Goal: Task Accomplishment & Management: Manage account settings

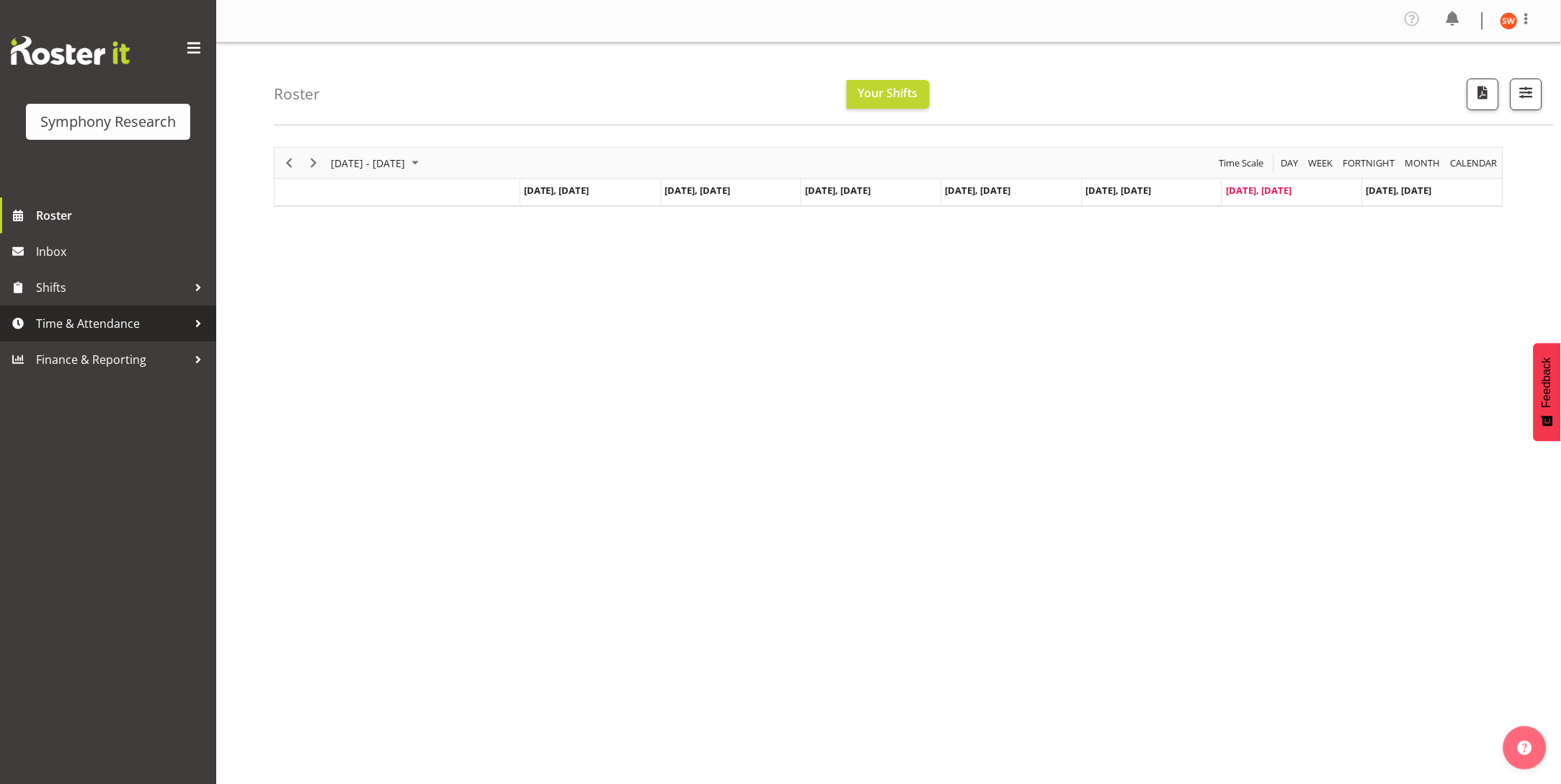
click at [100, 324] on span "Time & Attendance" at bounding box center [112, 324] width 151 height 22
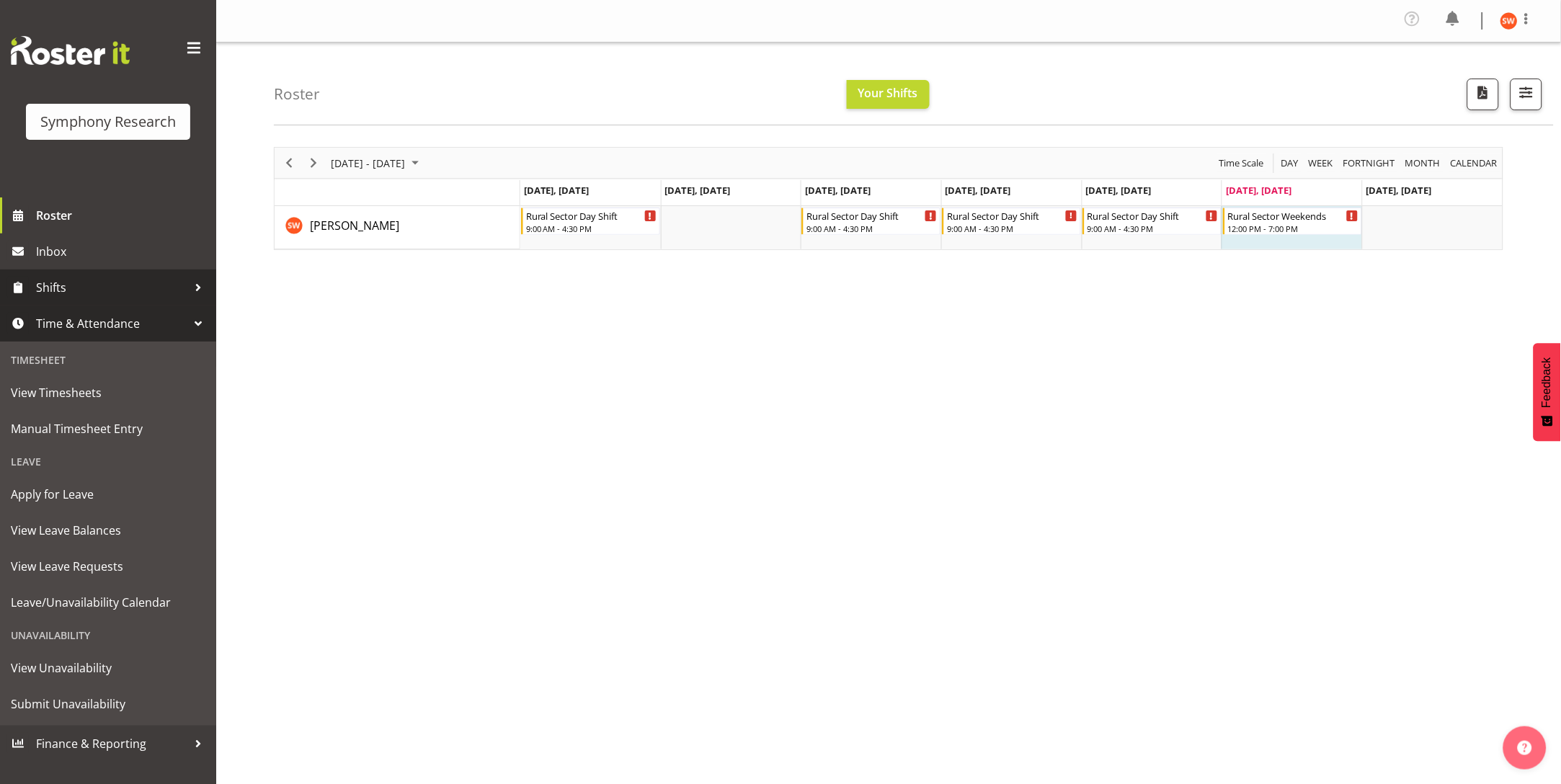
click at [52, 284] on span "Shifts" at bounding box center [112, 287] width 151 height 22
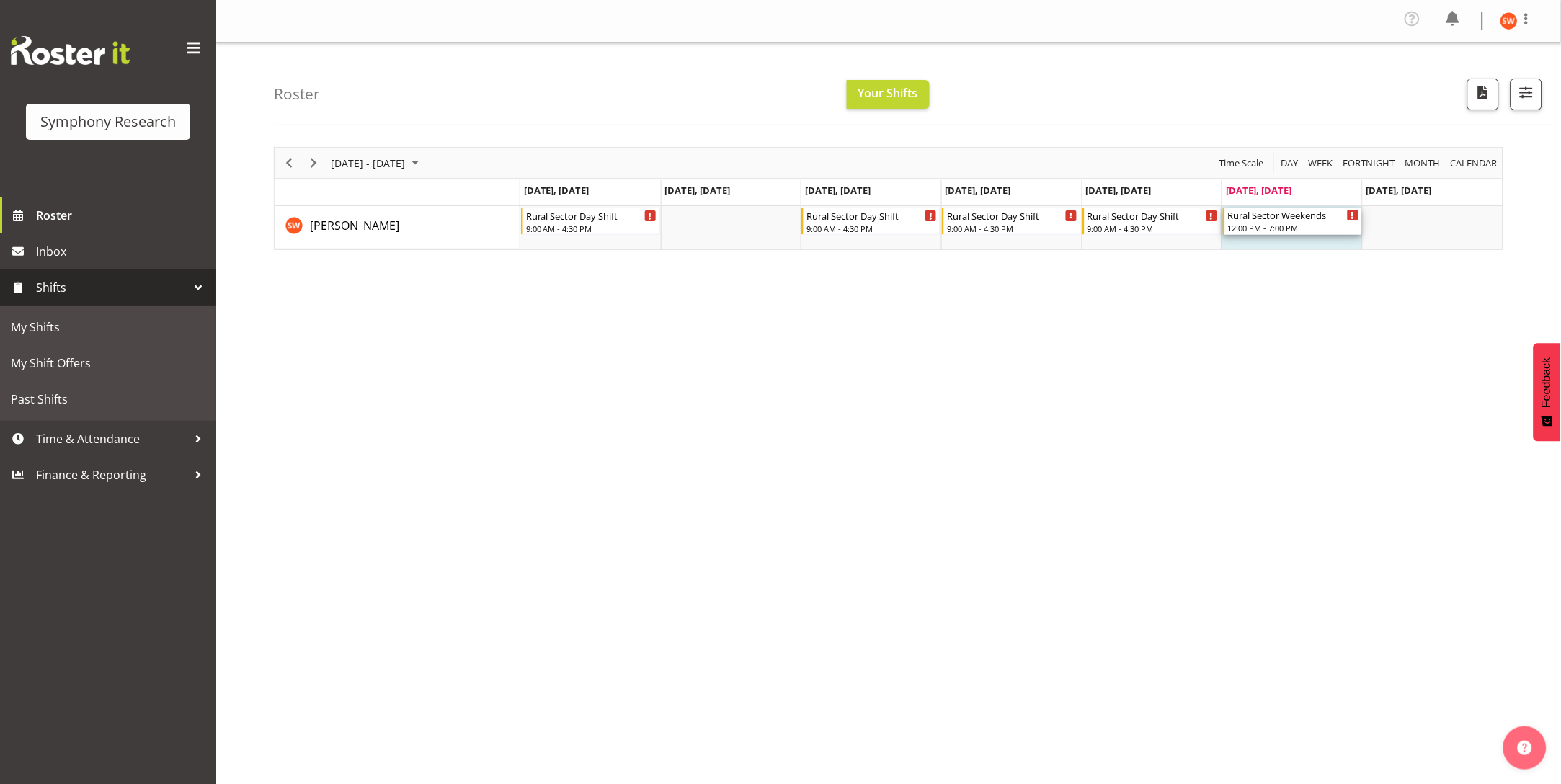
click at [1283, 225] on div "12:00 PM - 7:00 PM" at bounding box center [1293, 228] width 131 height 12
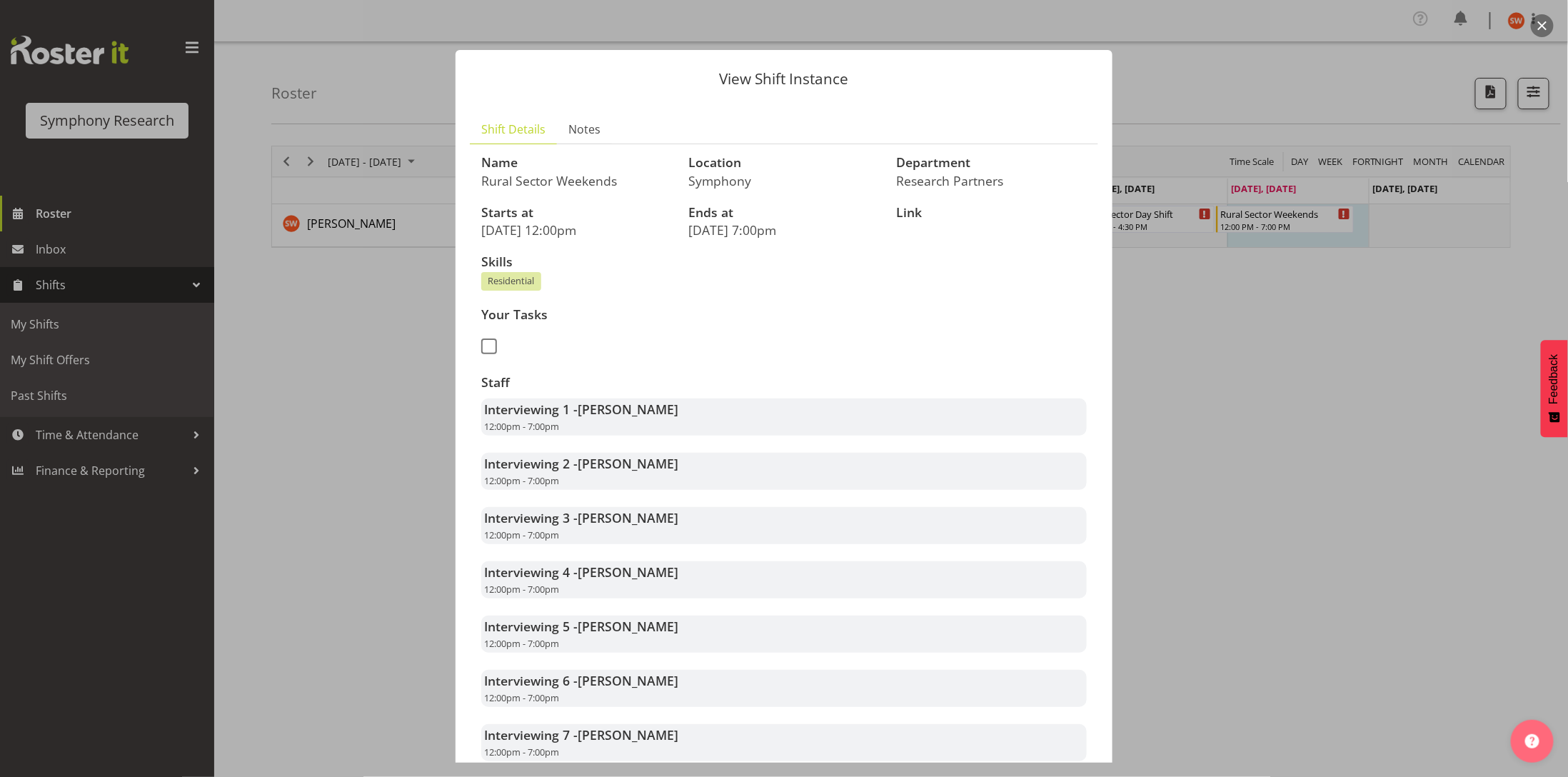
click at [352, 397] on div at bounding box center [784, 388] width 1568 height 777
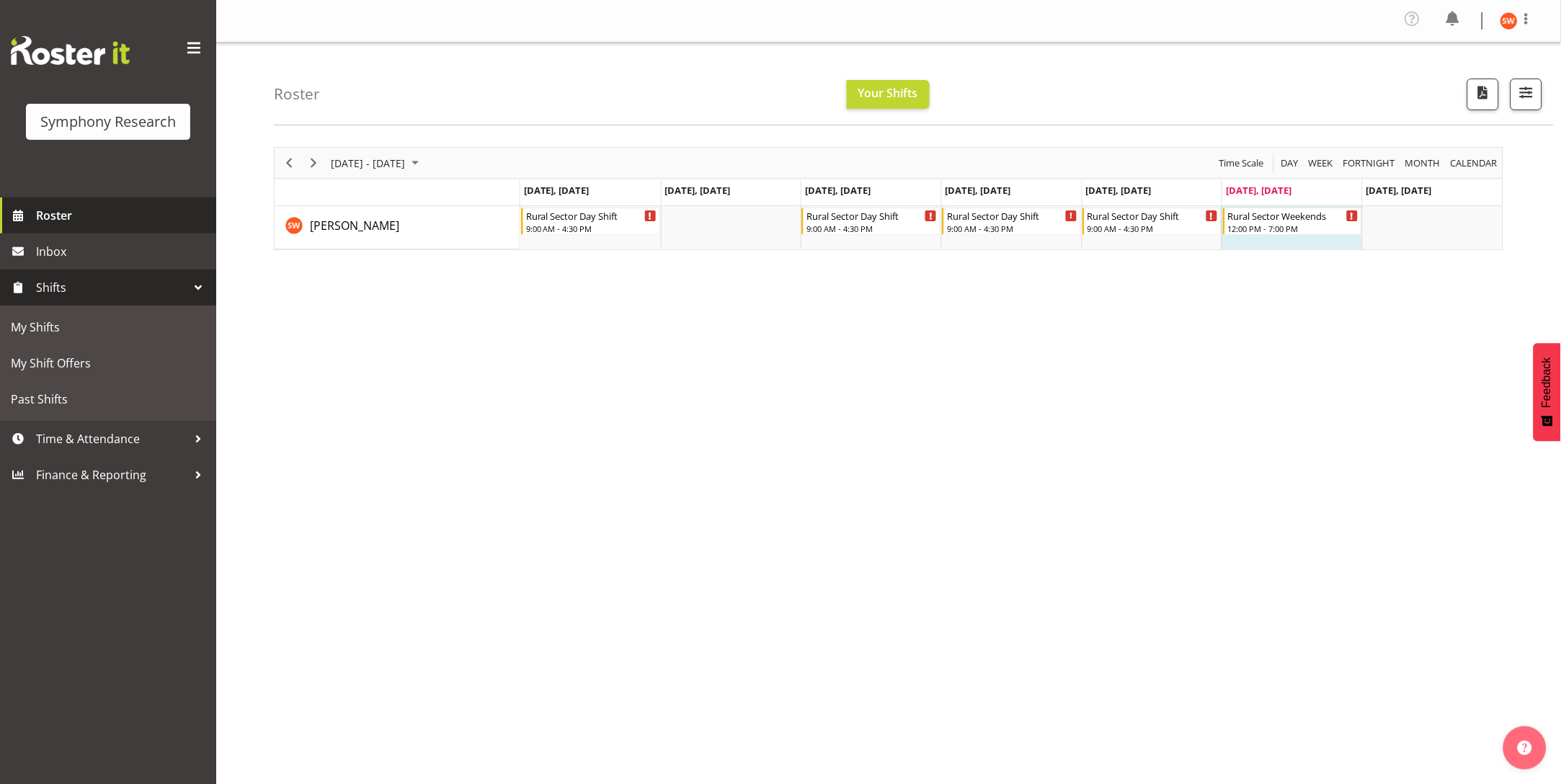
click at [61, 213] on span "Roster" at bounding box center [123, 216] width 173 height 22
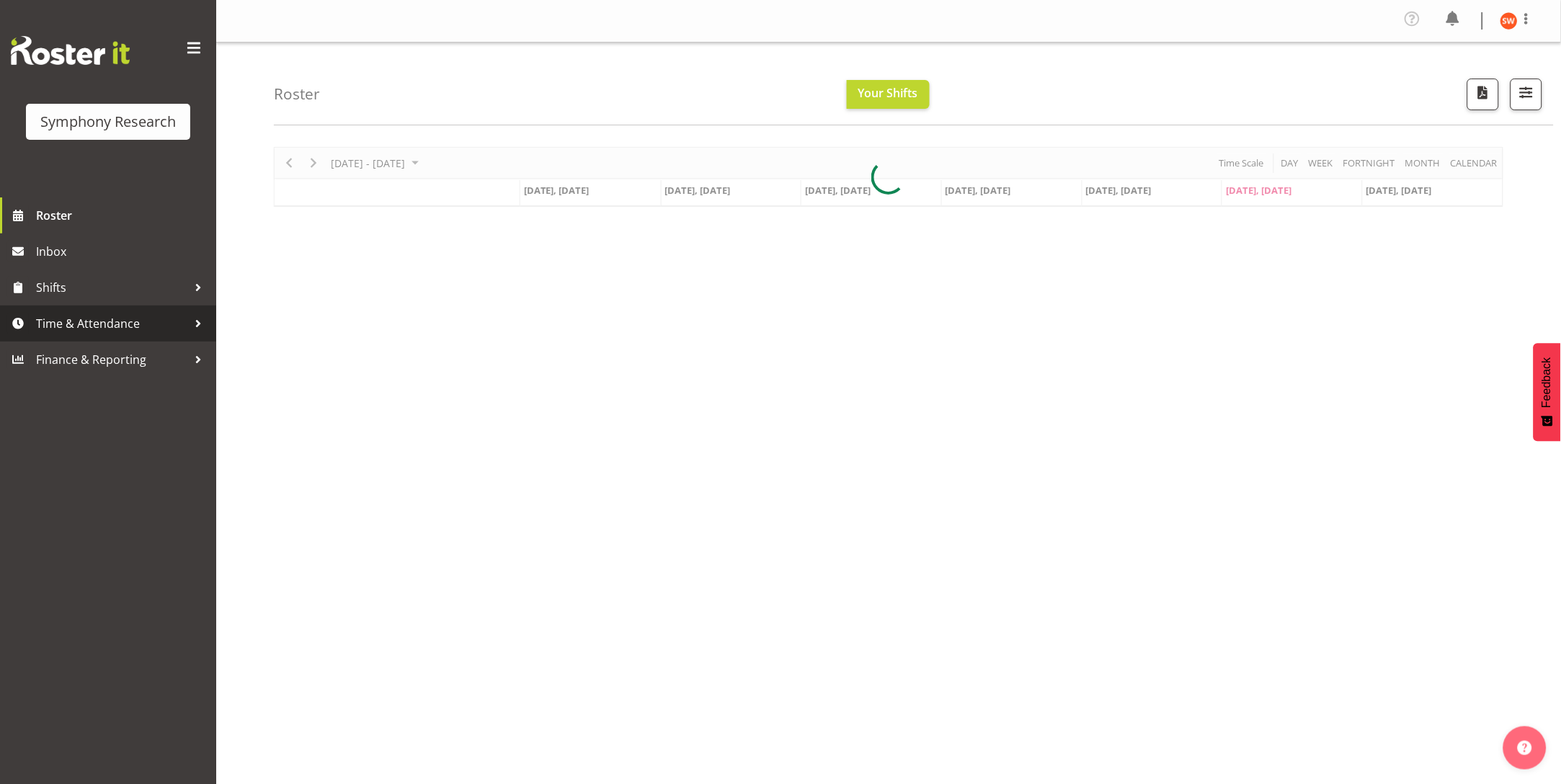
click at [83, 333] on span "Time & Attendance" at bounding box center [112, 324] width 151 height 22
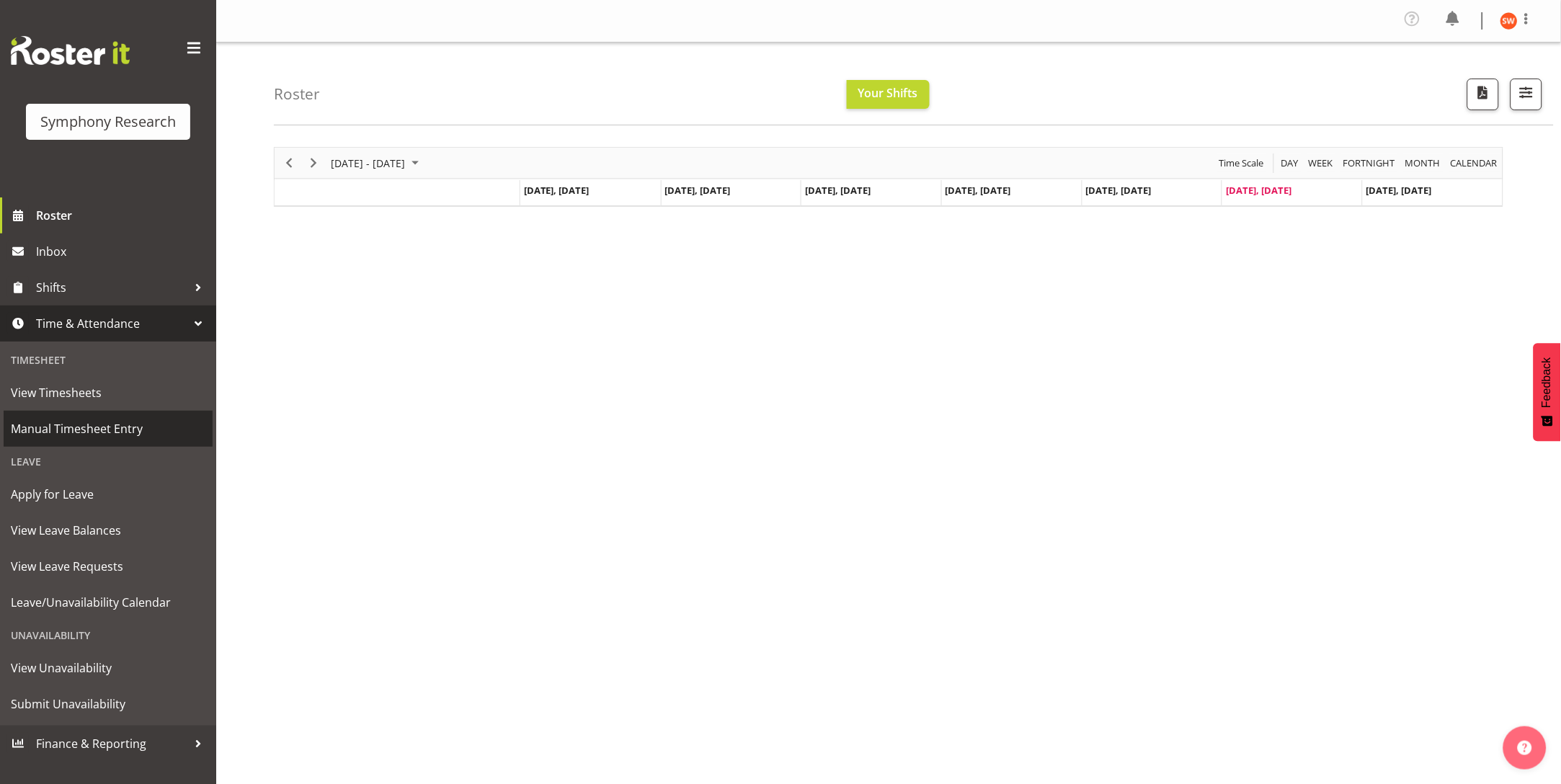
click at [95, 432] on span "Manual Timesheet Entry" at bounding box center [108, 429] width 195 height 22
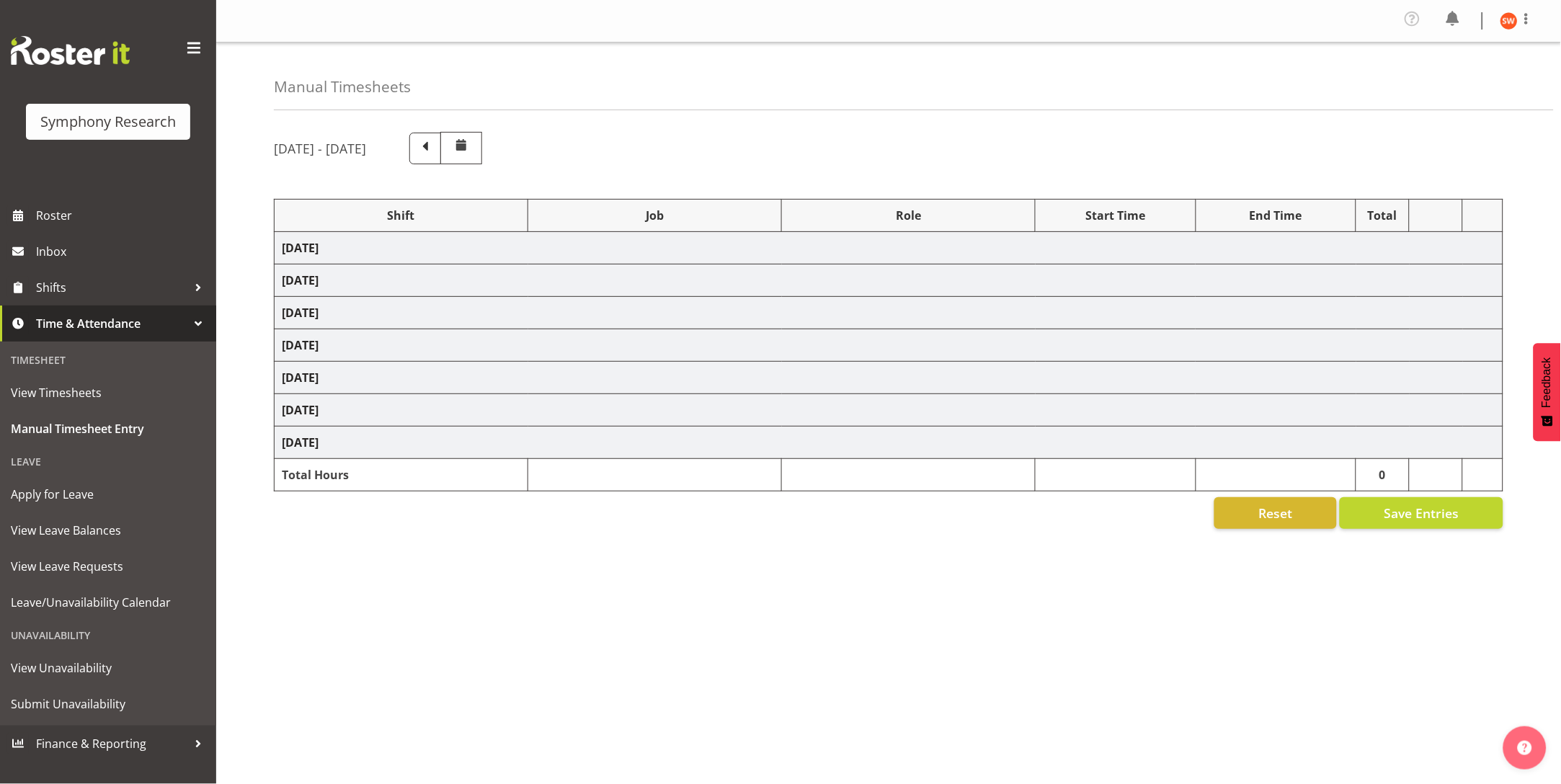
select select "81297"
select select "10587"
select select "47"
select select "81297"
select select "10587"
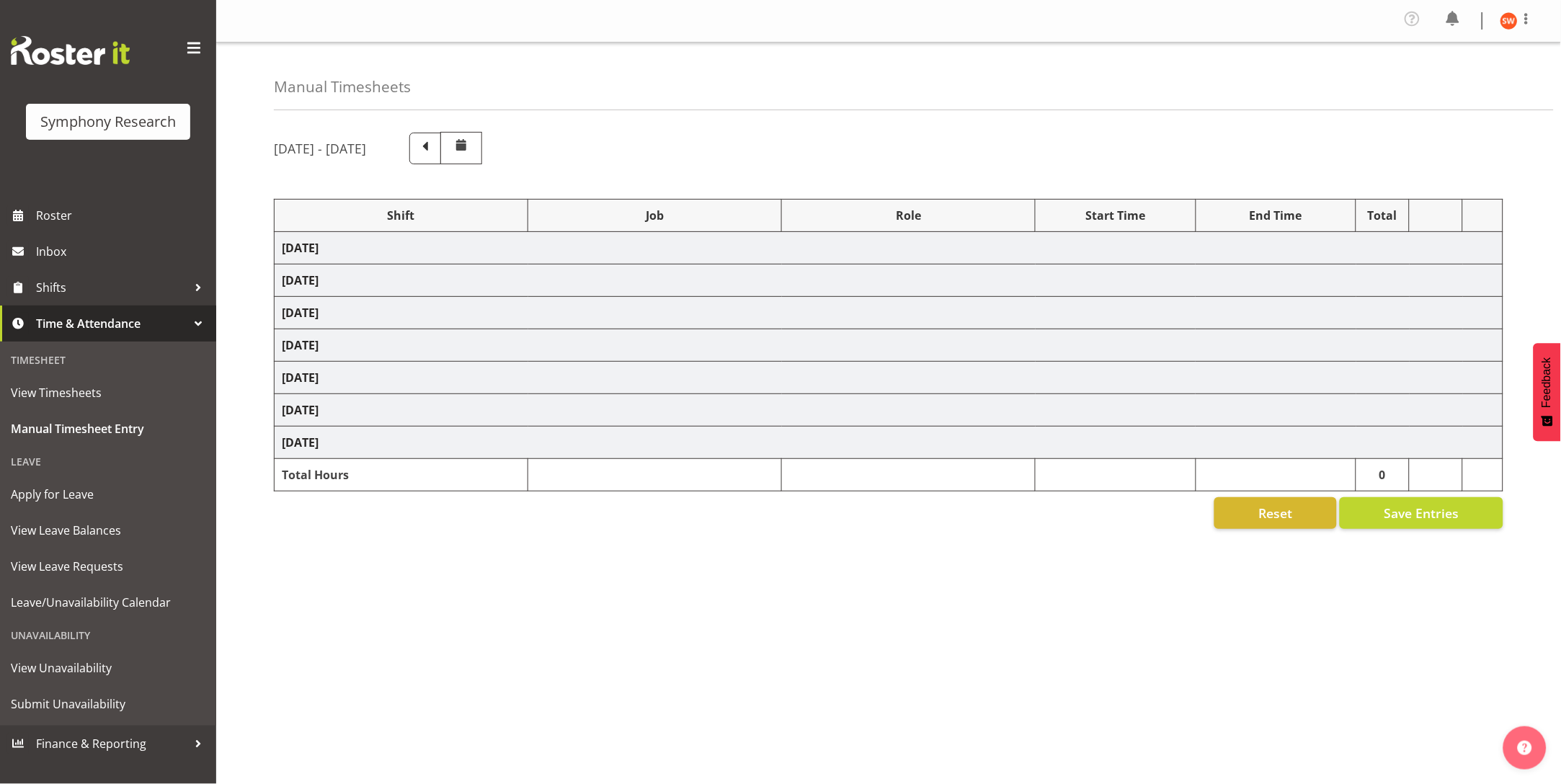
select select "47"
select select "81297"
select select "10587"
select select "47"
select select "81297"
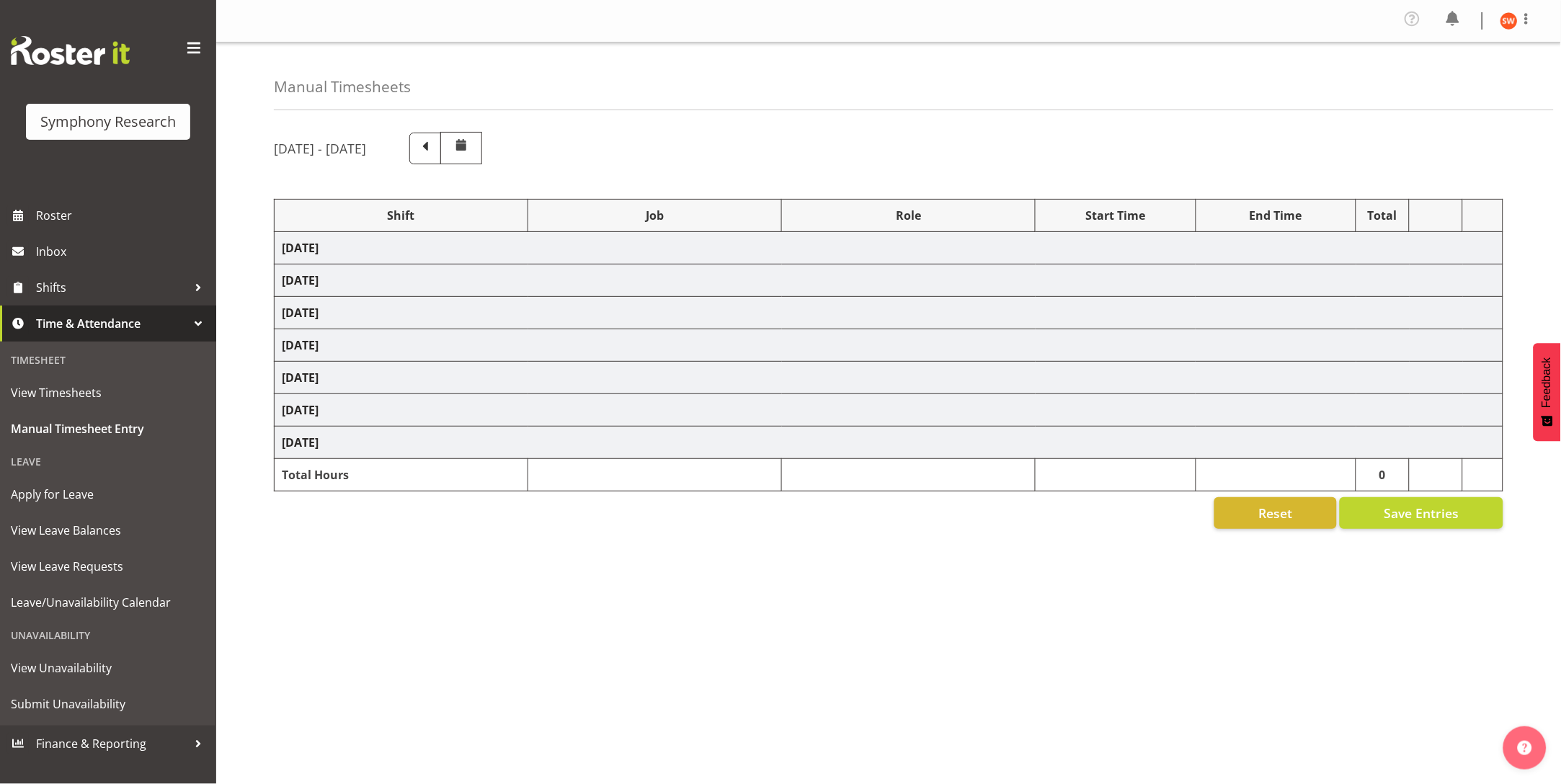
select select "10587"
select select "47"
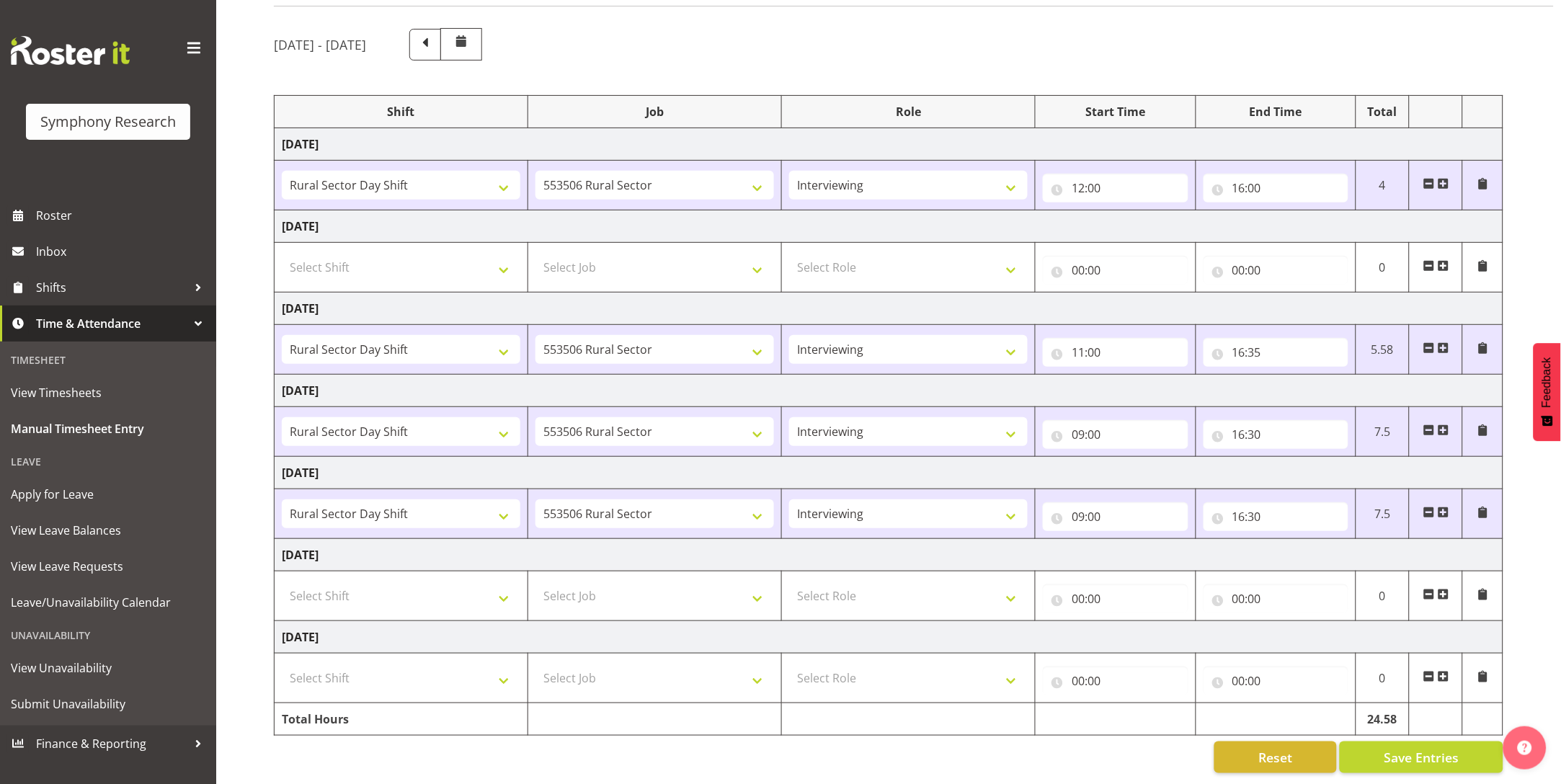
scroll to position [127, 0]
click at [425, 582] on select "Select Shift !!Weekend Residential (Roster IT Shift Label) *Business 9/10am ~ 4…" at bounding box center [401, 596] width 239 height 29
select select "81299"
click at [282, 581] on select "Select Shift !!Weekend Residential (Roster IT Shift Label) *Business 9/10am ~ 4…" at bounding box center [401, 596] width 239 height 29
click at [584, 581] on select "Select Job 550060 IF Admin 553492 World Poll Aus Wave 2 Main 2025 553493 World …" at bounding box center [654, 596] width 239 height 29
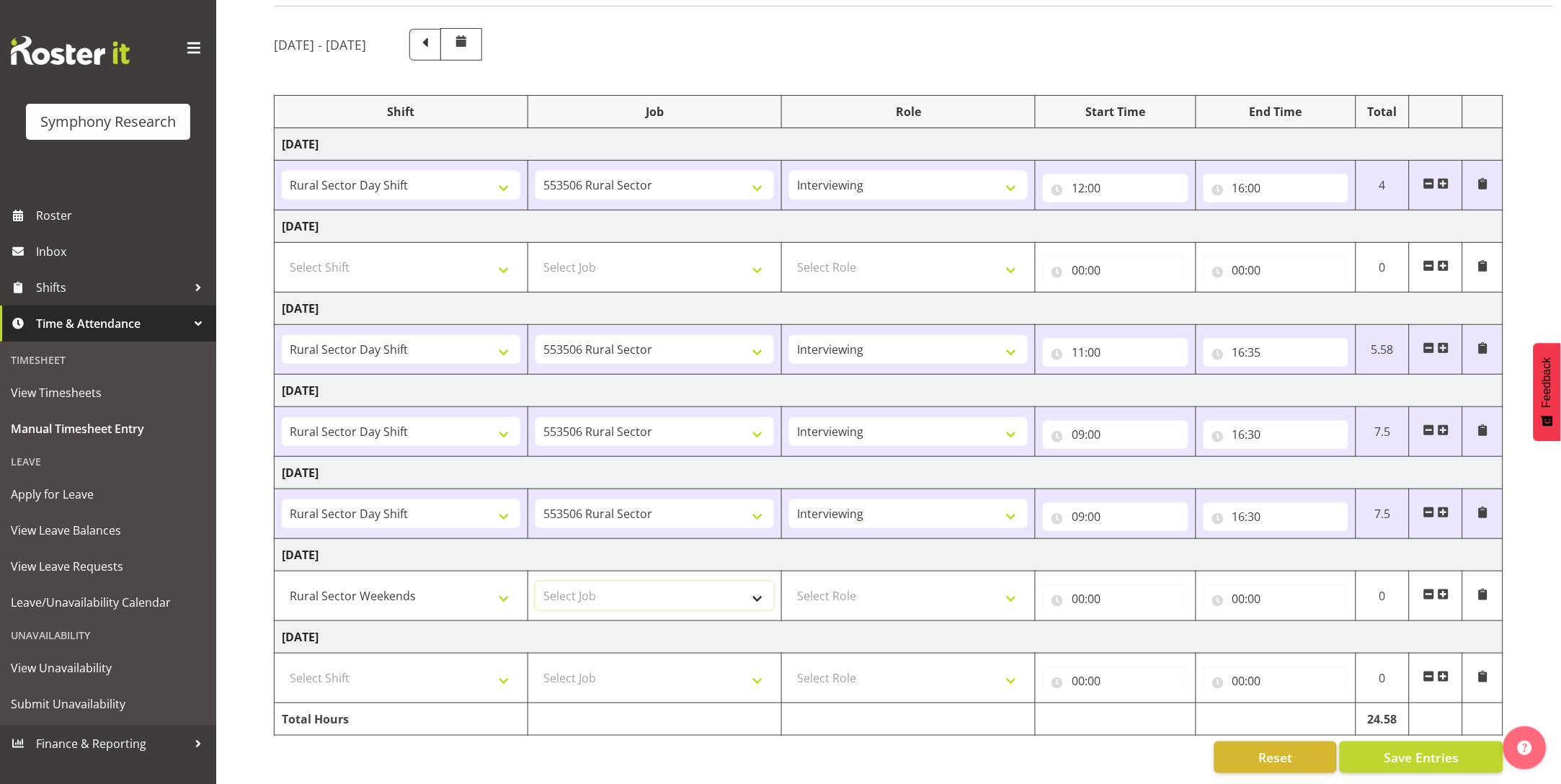
select select "10587"
click at [535, 581] on select "Select Job 550060 IF Admin 553492 World Poll Aus Wave 2 Main 2025 553493 World …" at bounding box center [654, 596] width 239 height 29
click at [890, 585] on select "Select Role Briefing Interviewing" at bounding box center [908, 596] width 239 height 29
select select "47"
click at [789, 581] on select "Select Role Briefing Interviewing" at bounding box center [908, 596] width 239 height 29
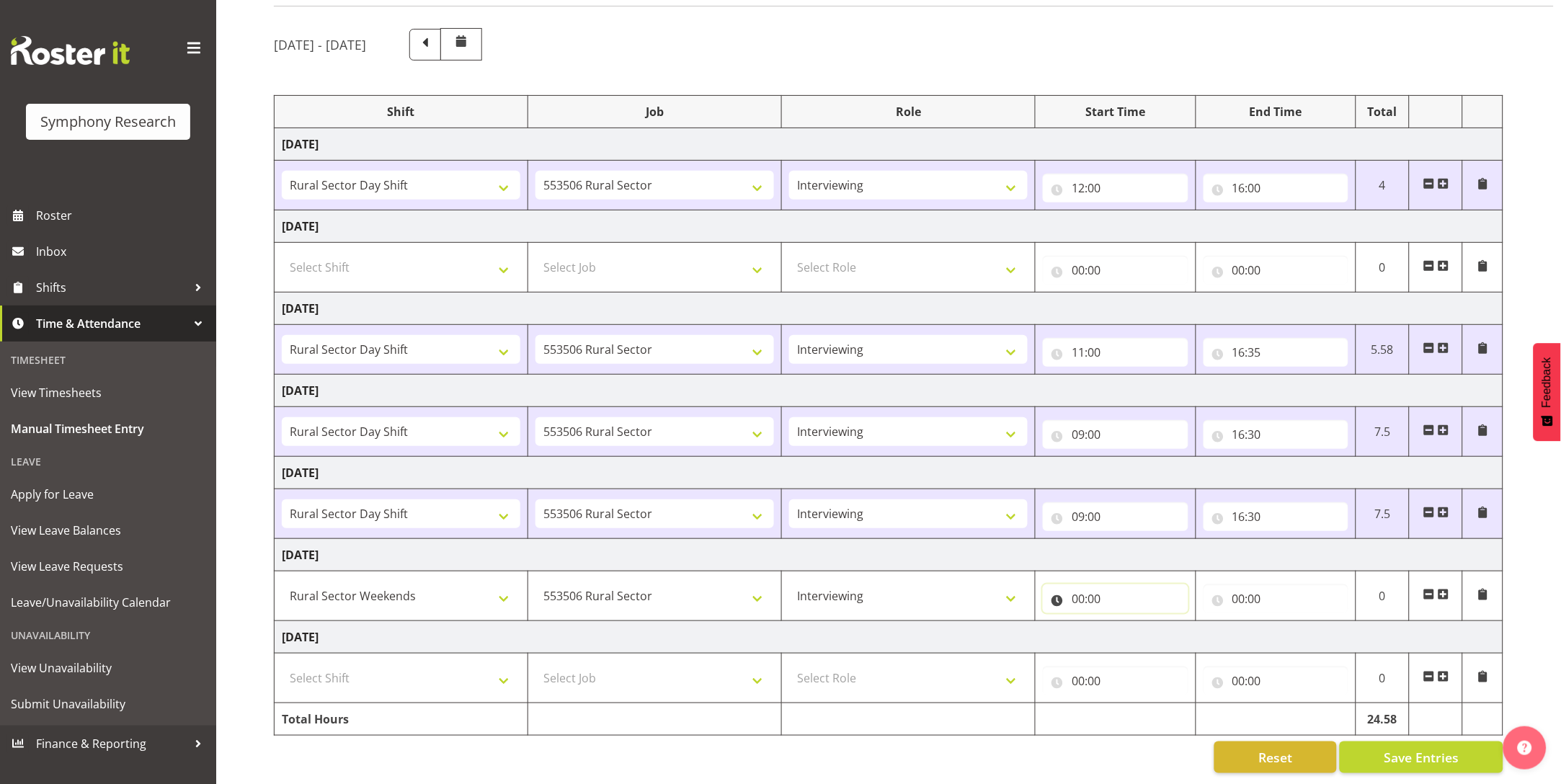
click at [1076, 584] on input "00:00" at bounding box center [1115, 599] width 145 height 29
click at [1144, 622] on select "00 01 02 03 04 05 06 07 08 09 10 11 12 13 14 15 16 17 18 19 20 21 22 23" at bounding box center [1141, 637] width 33 height 29
select select "12"
click at [1125, 622] on select "00 01 02 03 04 05 06 07 08 09 10 11 12 13 14 15 16 17 18 19 20 21 22 23" at bounding box center [1141, 637] width 33 height 29
type input "12:00"
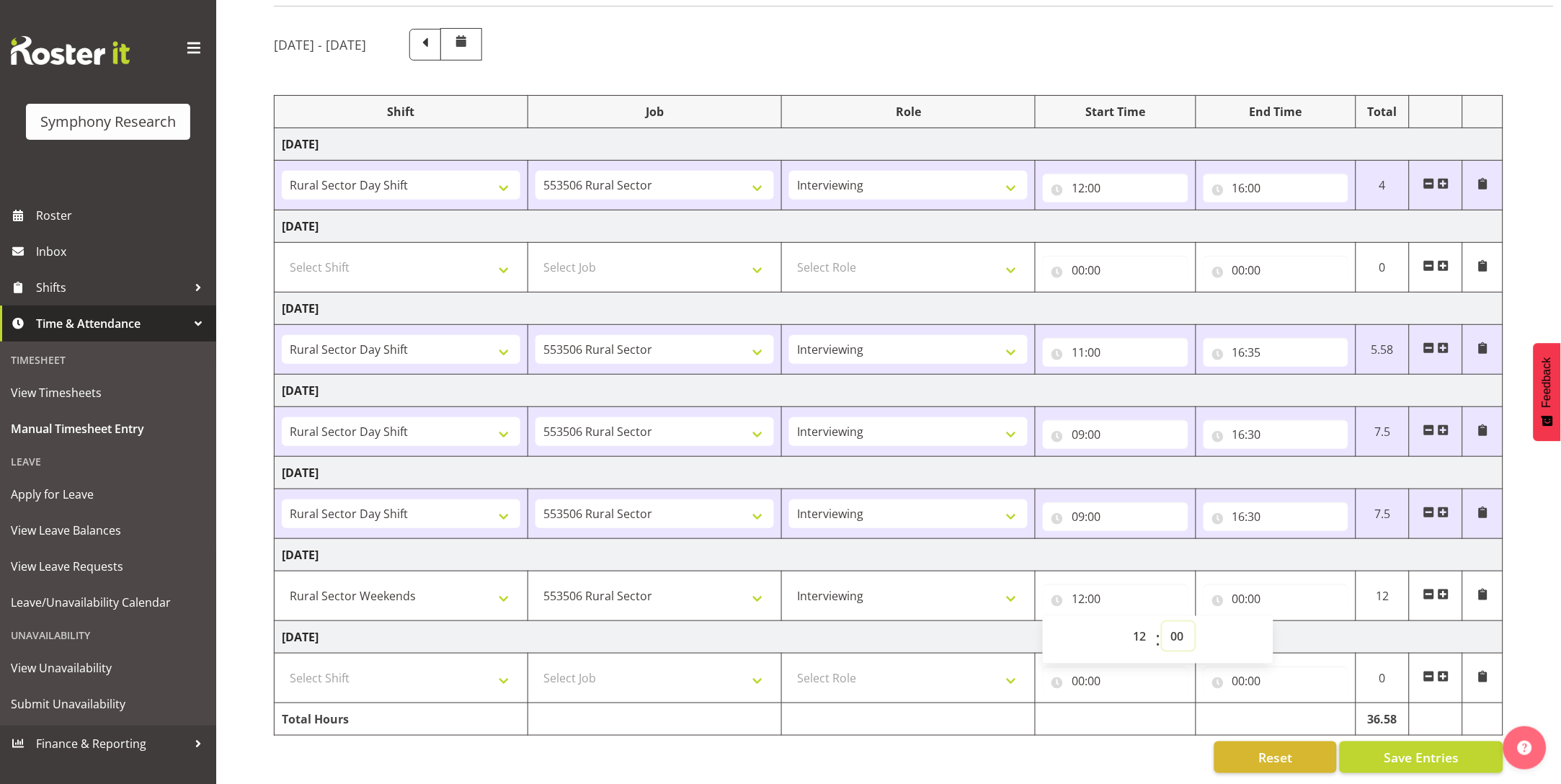
click at [1178, 622] on select "00 01 02 03 04 05 06 07 08 09 10 11 12 13 14 15 16 17 18 19 20 21 22 23 24 25 2…" at bounding box center [1178, 637] width 33 height 29
click at [1180, 622] on select "00 01 02 03 04 05 06 07 08 09 10 11 12 13 14 15 16 17 18 19 20 21 22 23 24 25 2…" at bounding box center [1178, 637] width 33 height 29
click at [1434, 748] on span "Save Entries" at bounding box center [1421, 757] width 75 height 19
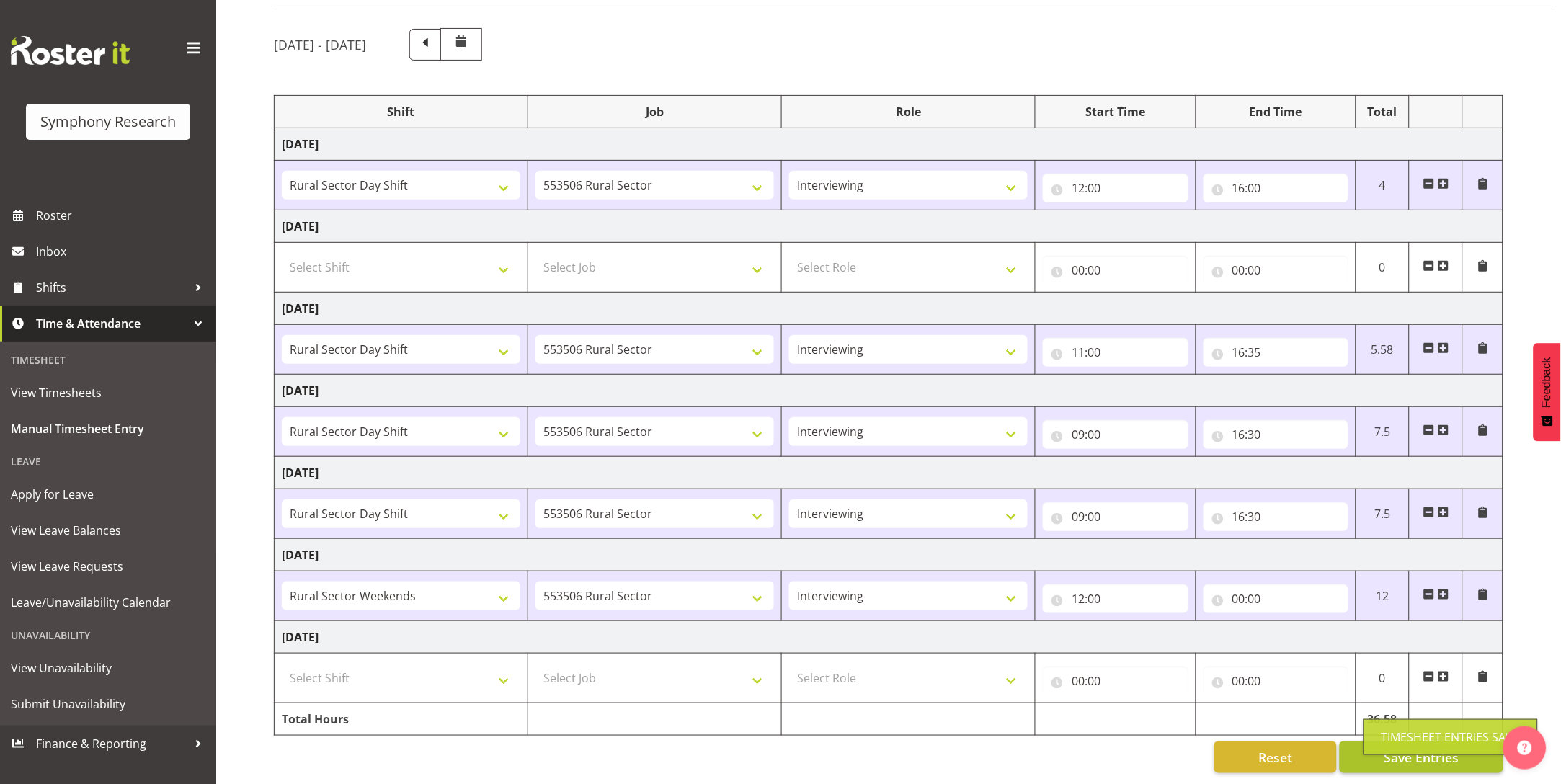
click at [1434, 735] on div "Timesheet Entries Save" at bounding box center [1451, 737] width 139 height 17
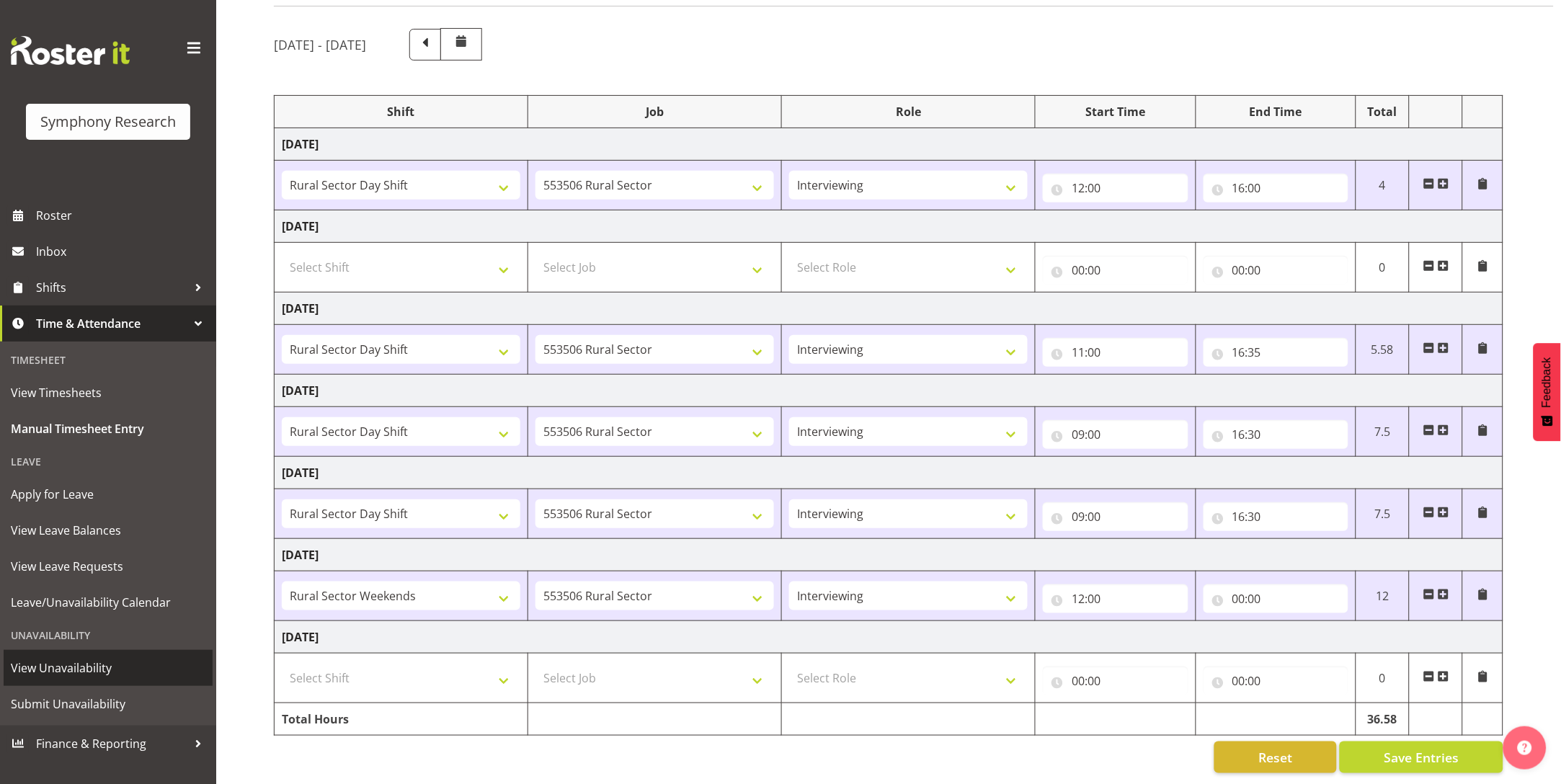
click at [96, 663] on span "View Unavailability" at bounding box center [108, 668] width 195 height 22
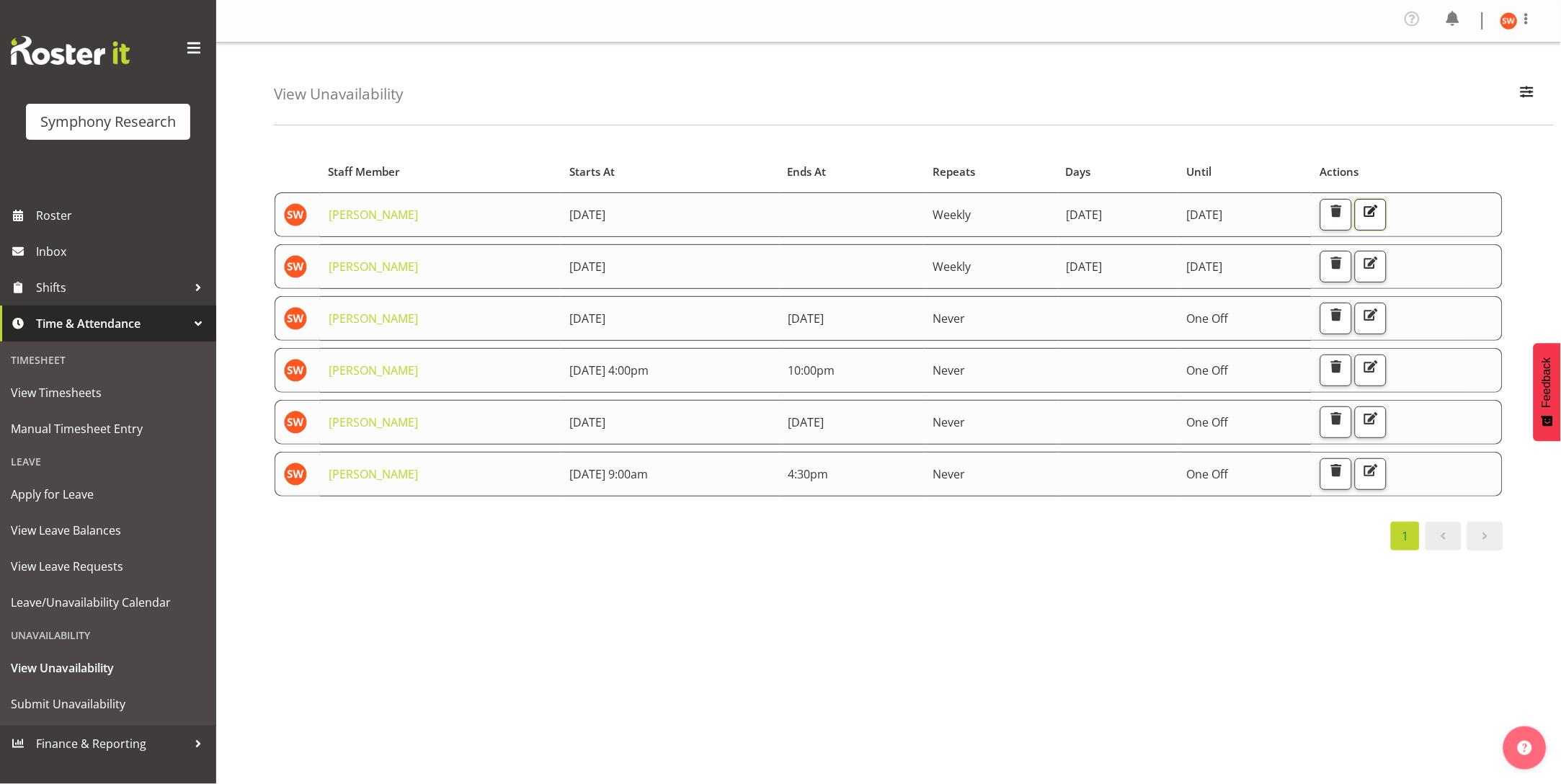
click at [1387, 222] on button "button" at bounding box center [1371, 215] width 32 height 32
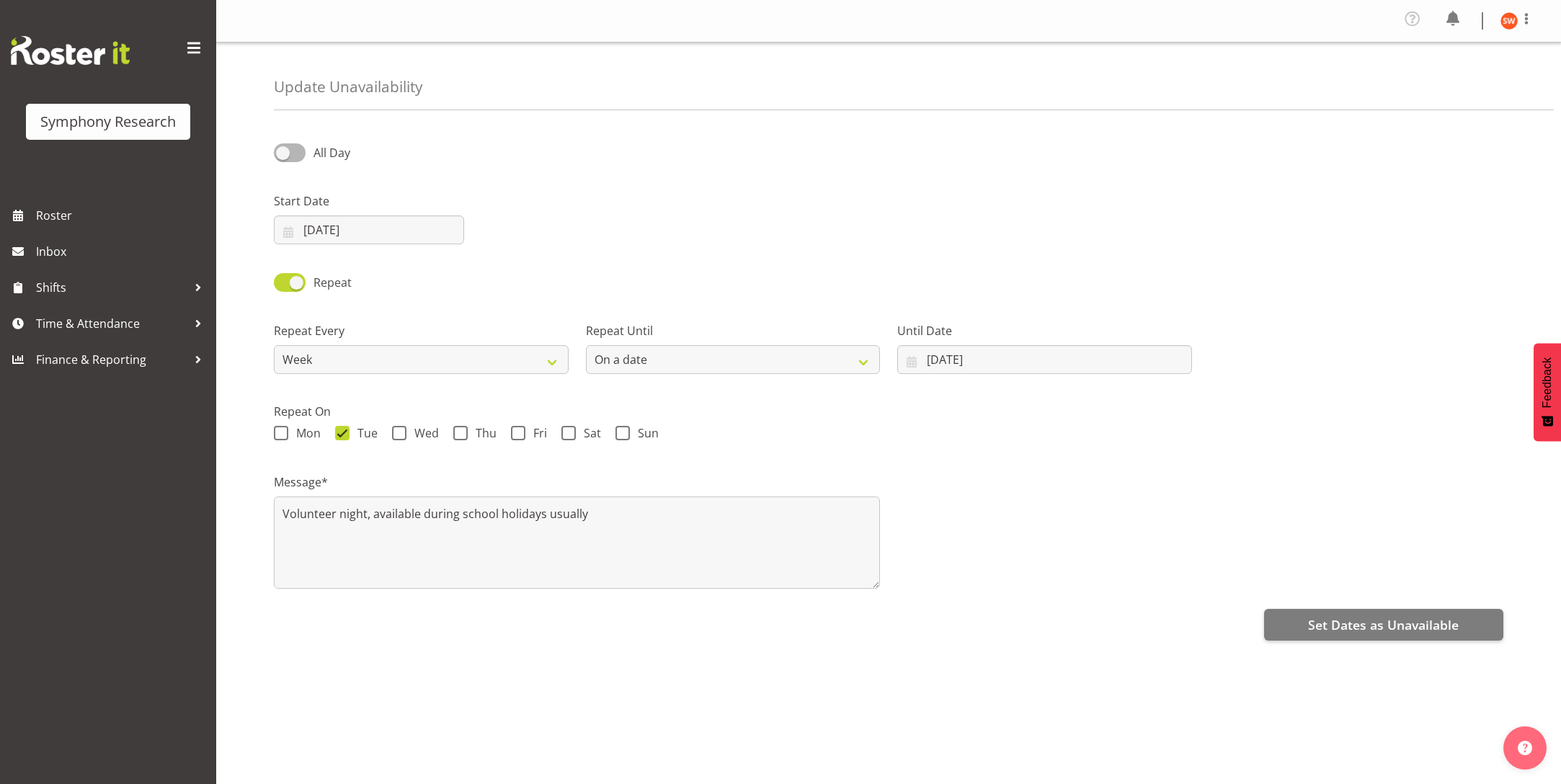
select select "date"
click at [89, 318] on span "Time & Attendance" at bounding box center [112, 324] width 151 height 22
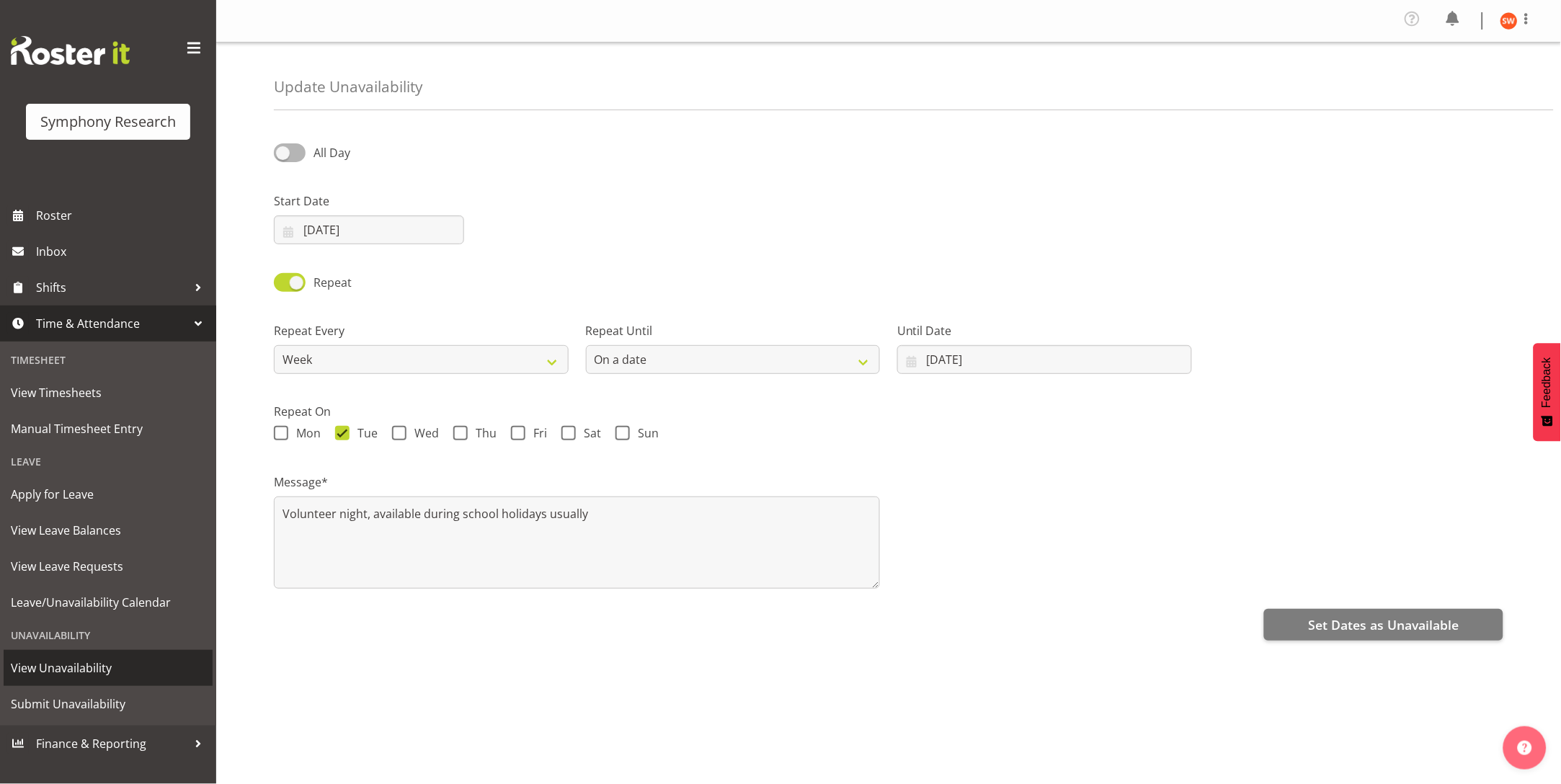
click at [104, 674] on span "View Unavailability" at bounding box center [108, 668] width 195 height 22
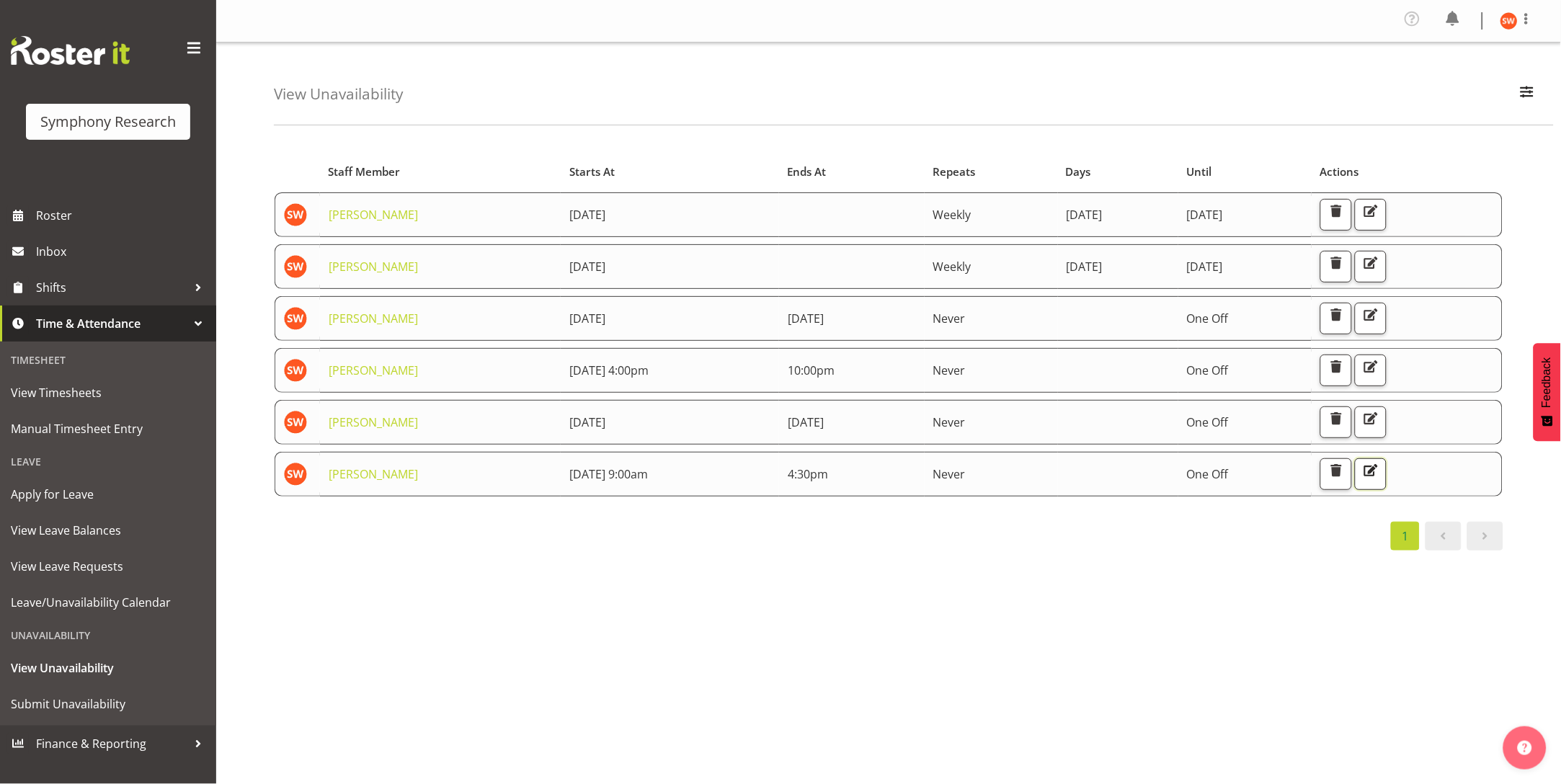
click at [1380, 472] on span "button" at bounding box center [1371, 470] width 19 height 19
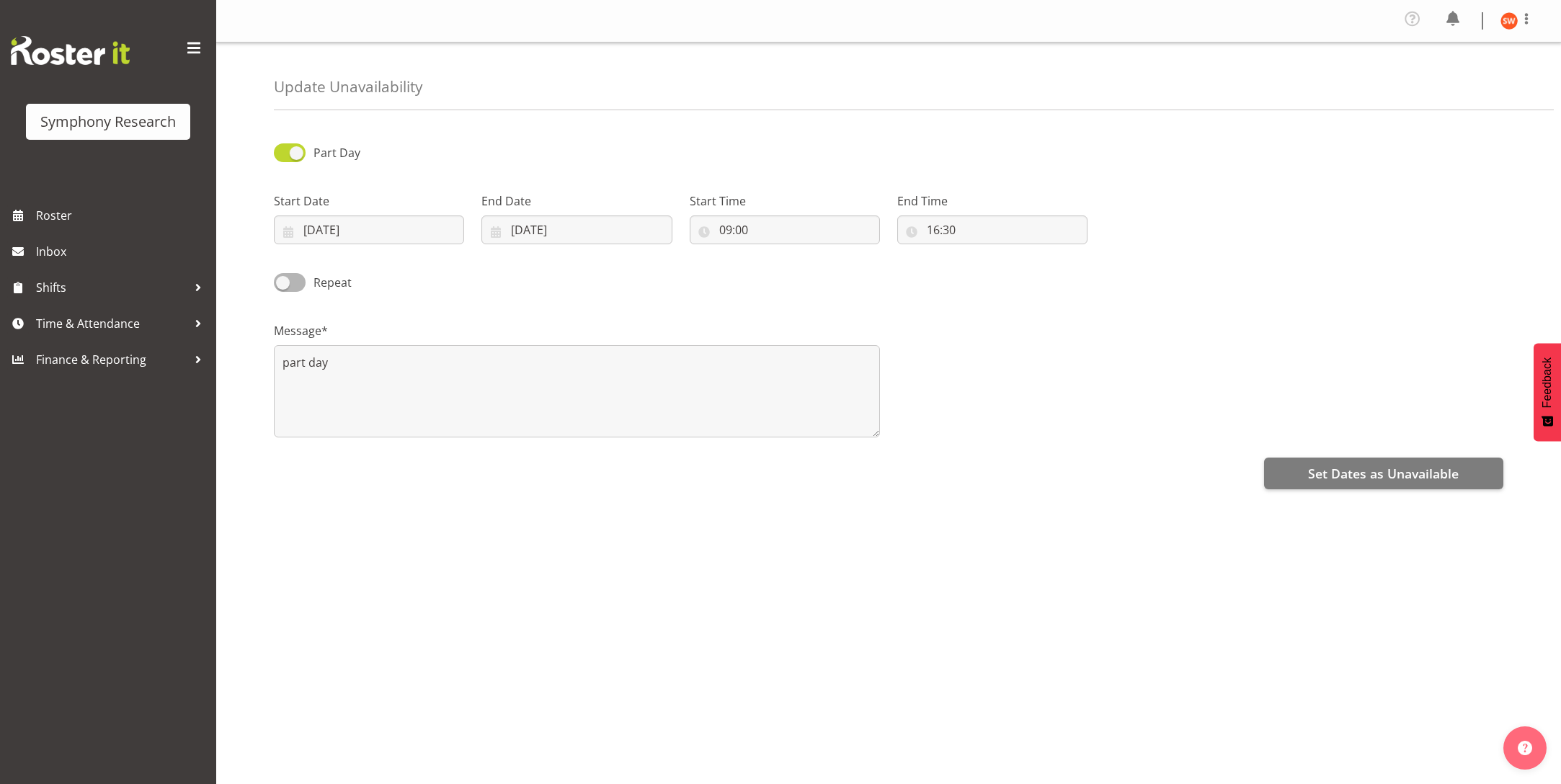
select select "16"
click at [929, 237] on input "16:30" at bounding box center [993, 230] width 190 height 29
click at [1030, 274] on select "00 01 02 03 04 05 06 07 08 09 10 11 12 13 14 15 16 17 18 19 20 21 22 23 24 25 2…" at bounding box center [1033, 267] width 33 height 29
select select "0"
click at [1017, 253] on select "00 01 02 03 04 05 06 07 08 09 10 11 12 13 14 15 16 17 18 19 20 21 22 23 24 25 2…" at bounding box center [1033, 267] width 33 height 29
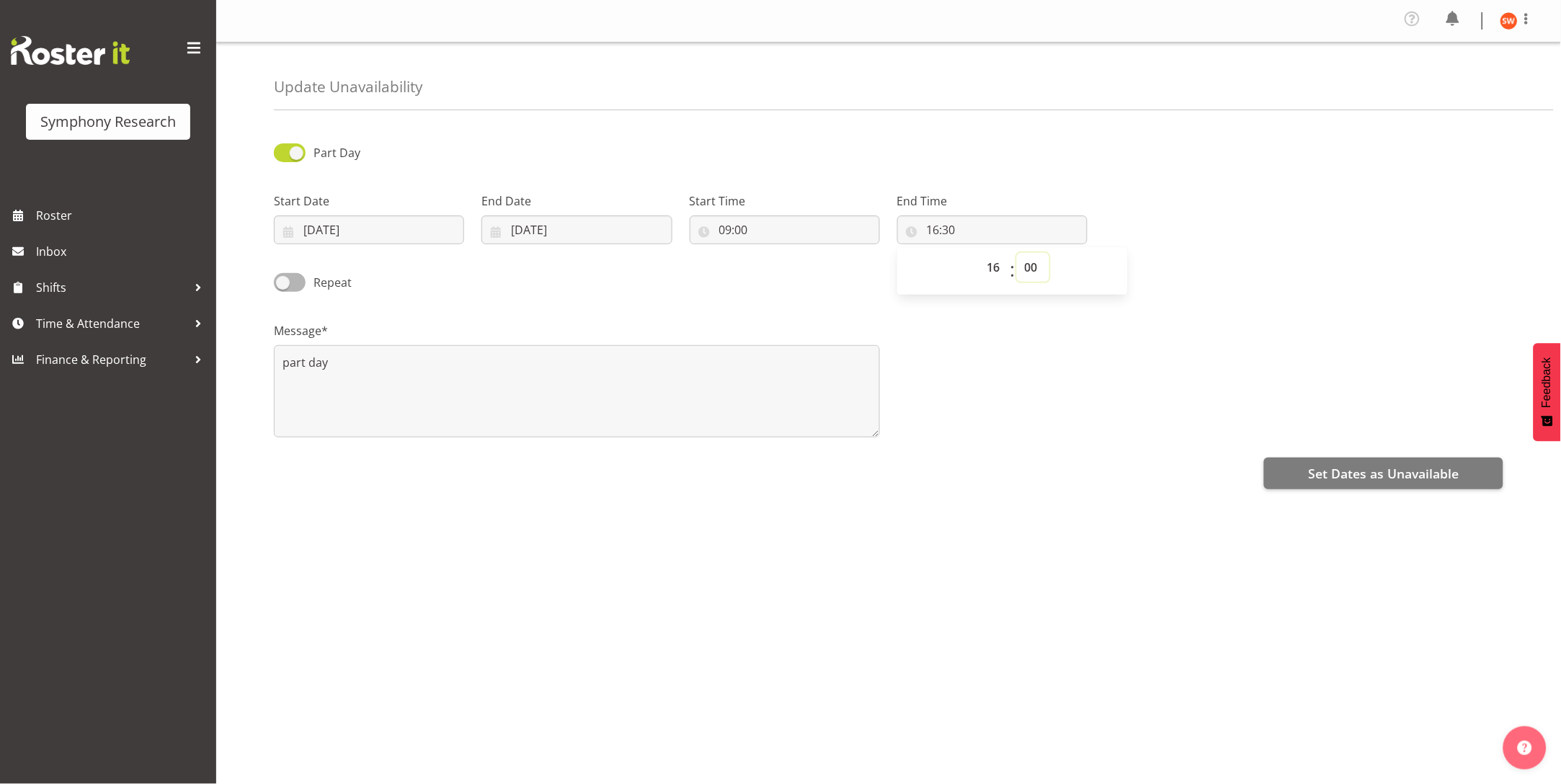
type input "16:00"
click at [1396, 476] on span "Set Dates as Unavailable" at bounding box center [1383, 473] width 150 height 19
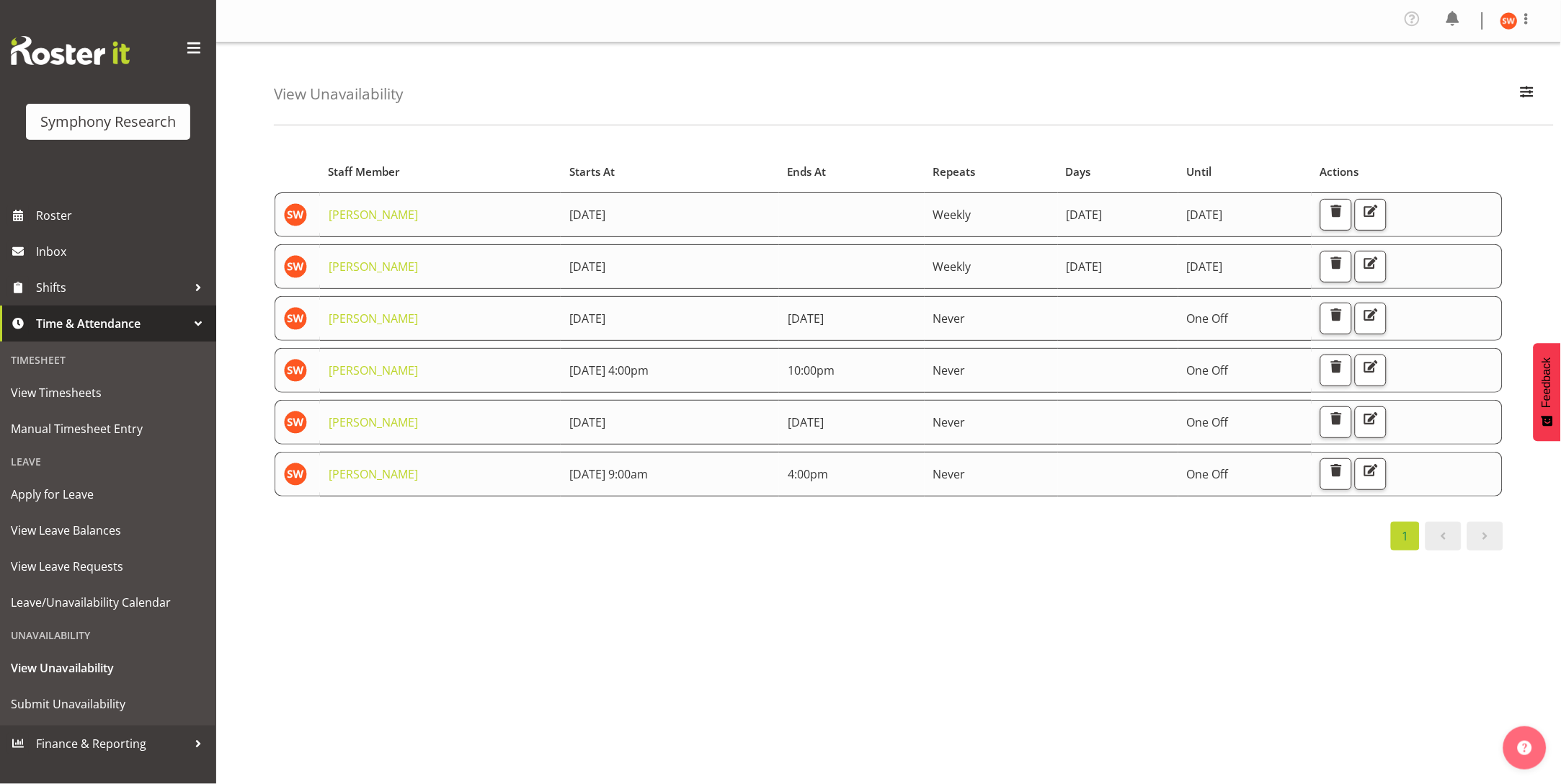
click at [706, 580] on div "Starts At Staff Member Starts At Ends At Repeats Days Until Actions [PERSON_NAM…" at bounding box center [917, 425] width 1287 height 576
click at [253, 581] on div "View Unavailability Search Search for a particular employee Showing current una…" at bounding box center [889, 377] width 1345 height 670
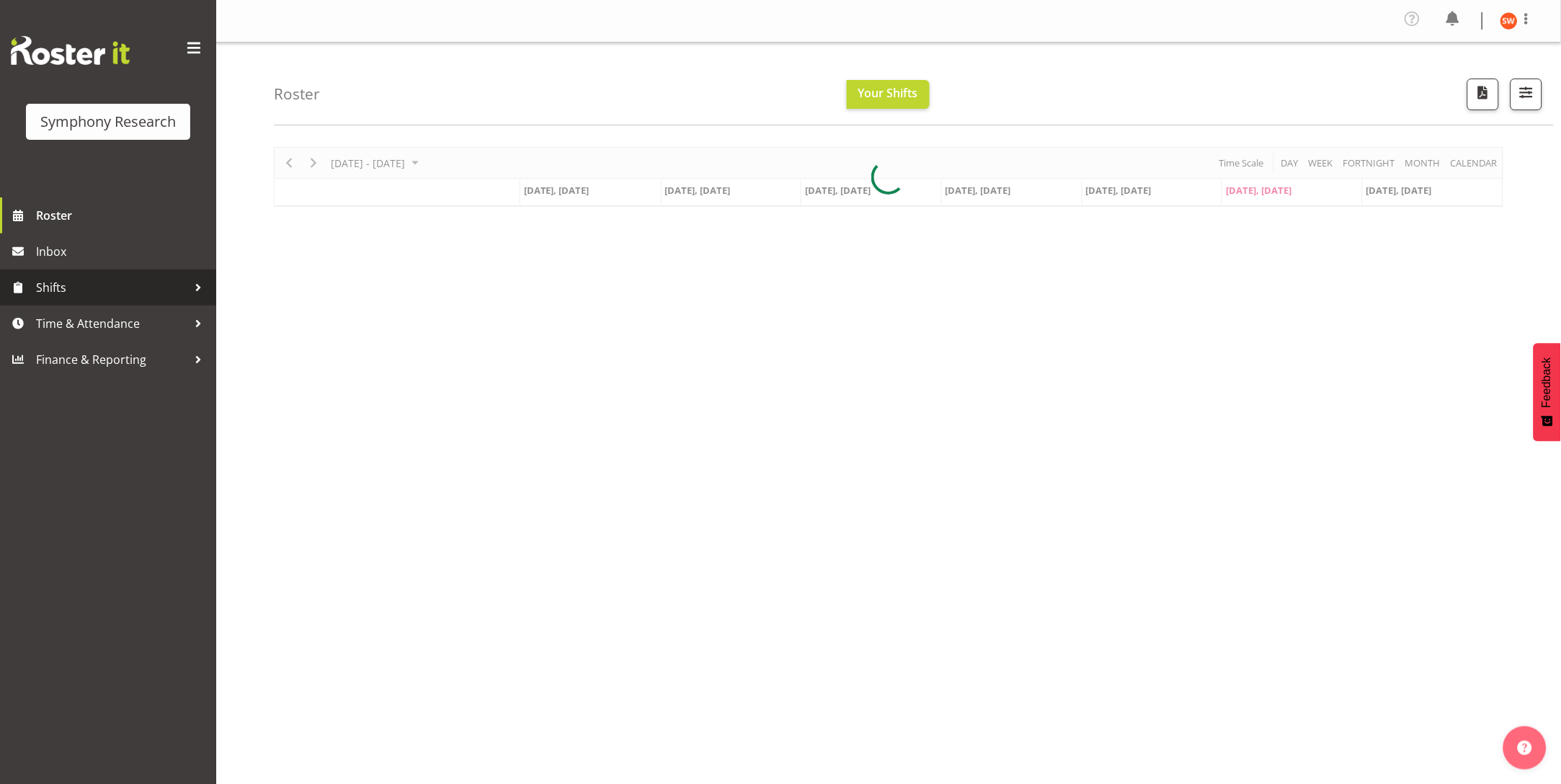
click at [58, 282] on span "Shifts" at bounding box center [112, 287] width 151 height 22
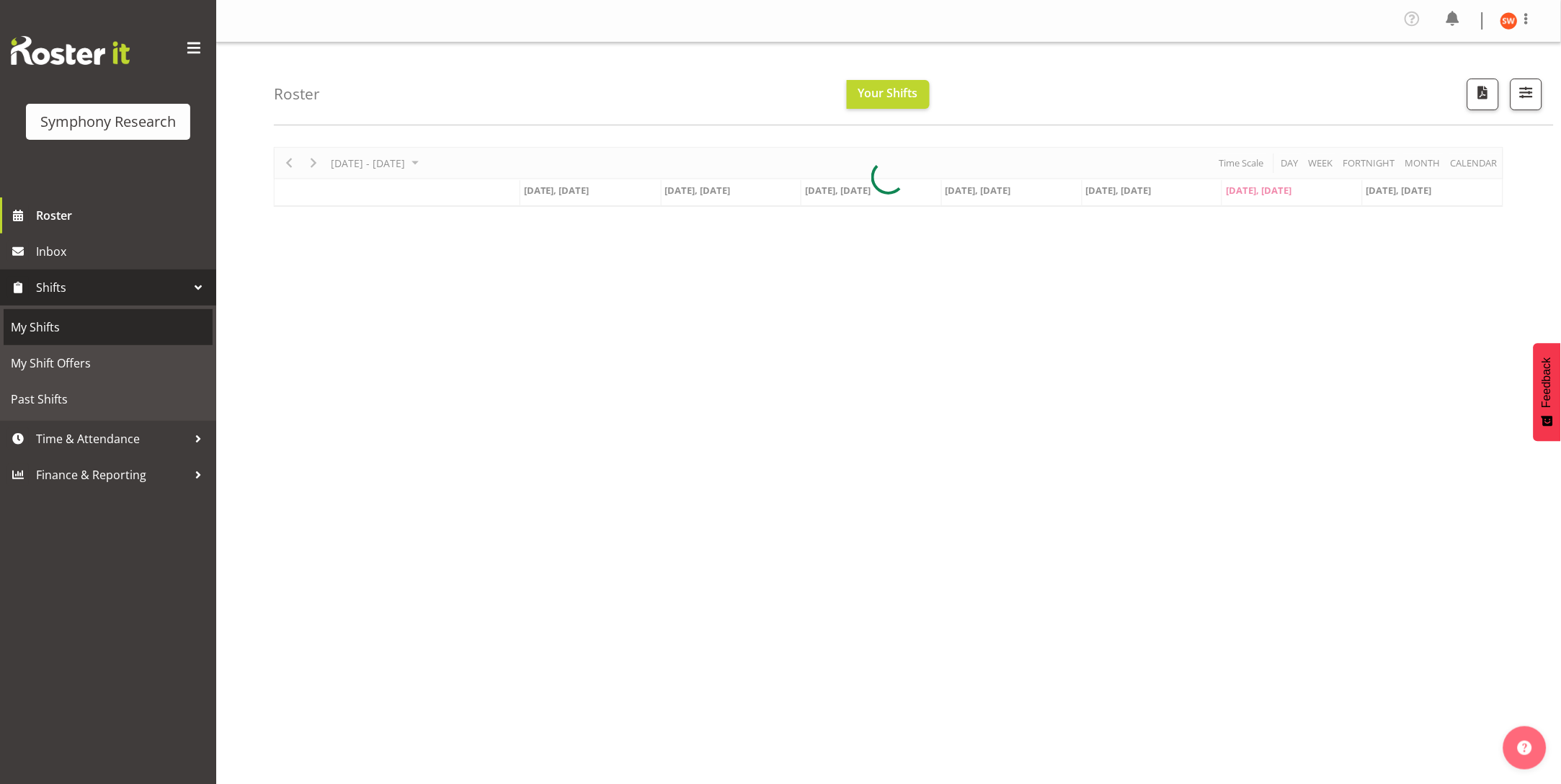
click at [38, 335] on span "My Shifts" at bounding box center [108, 327] width 195 height 22
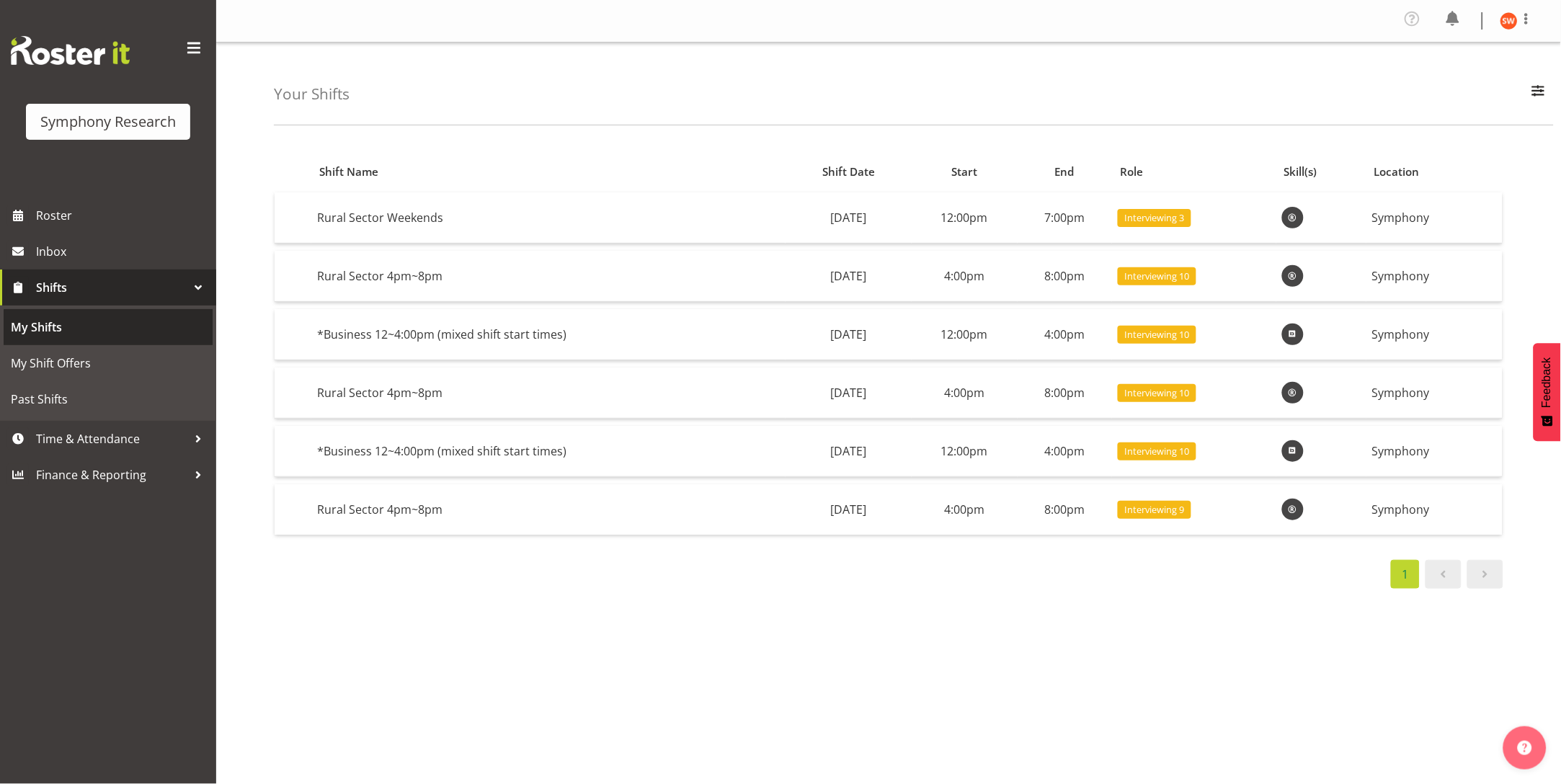
click at [29, 333] on span "My Shifts" at bounding box center [108, 327] width 195 height 22
click at [852, 222] on td "[DATE]" at bounding box center [848, 218] width 126 height 51
click at [367, 220] on td "Rural Sector Weekends" at bounding box center [548, 218] width 474 height 51
click at [38, 327] on span "My Shifts" at bounding box center [108, 327] width 195 height 22
click at [340, 224] on td "Rural Sector Weekends" at bounding box center [548, 218] width 474 height 51
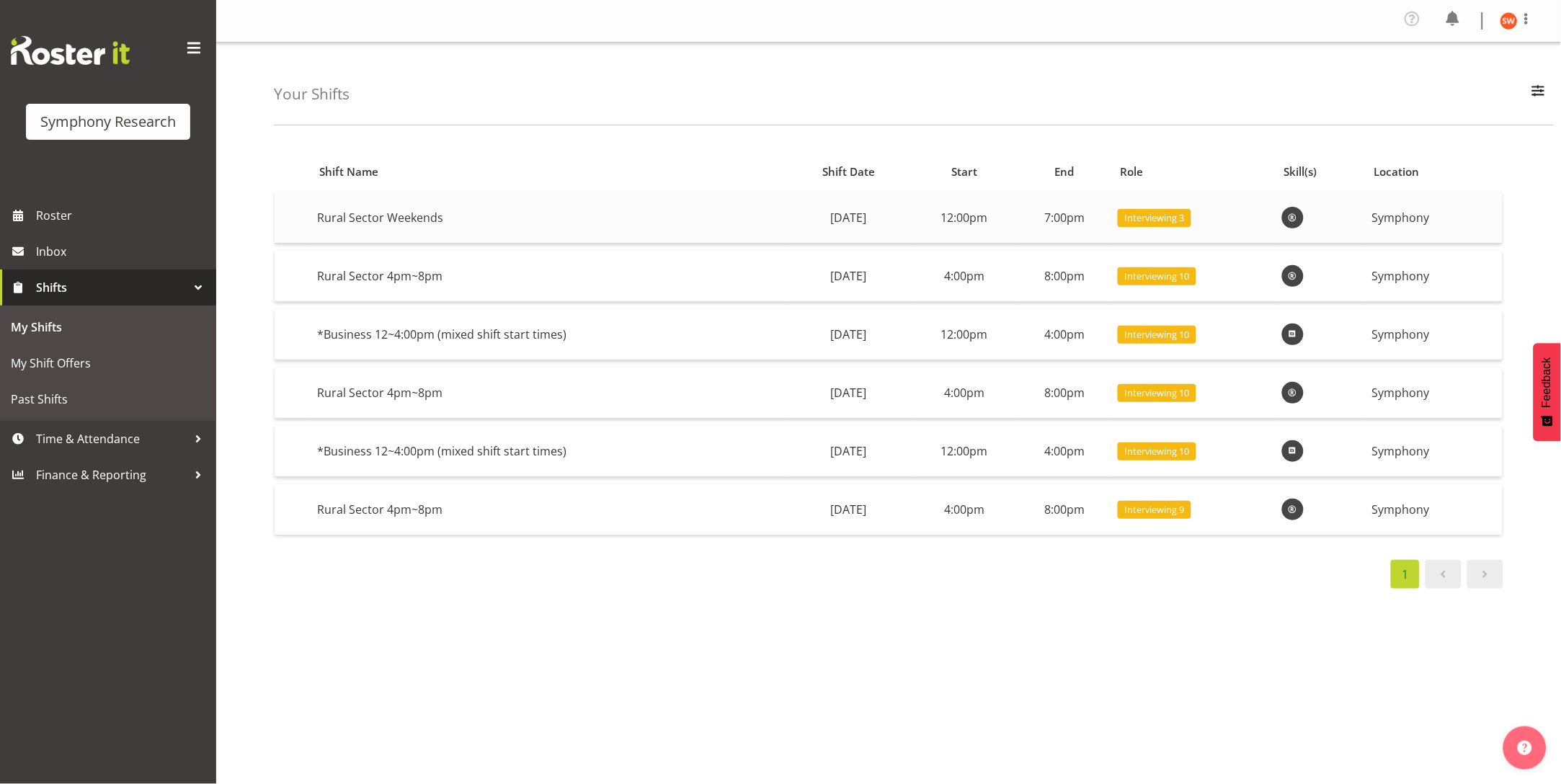
click at [401, 212] on td "Rural Sector Weekends" at bounding box center [548, 218] width 474 height 51
click at [749, 703] on div "Shift Name Shift Date Start End Role Skill(s) Location Rural Sector Weekends [D…" at bounding box center [917, 425] width 1287 height 576
click at [647, 693] on div "Shift Name Shift Date Start End Role Skill(s) Location Rural Sector Weekends [D…" at bounding box center [917, 425] width 1287 height 576
click at [237, 597] on div "Your Shifts All Locations Do Not Use MM Symphony Day Week Month All Apply Shift…" at bounding box center [889, 377] width 1345 height 670
